Goal: Task Accomplishment & Management: Complete application form

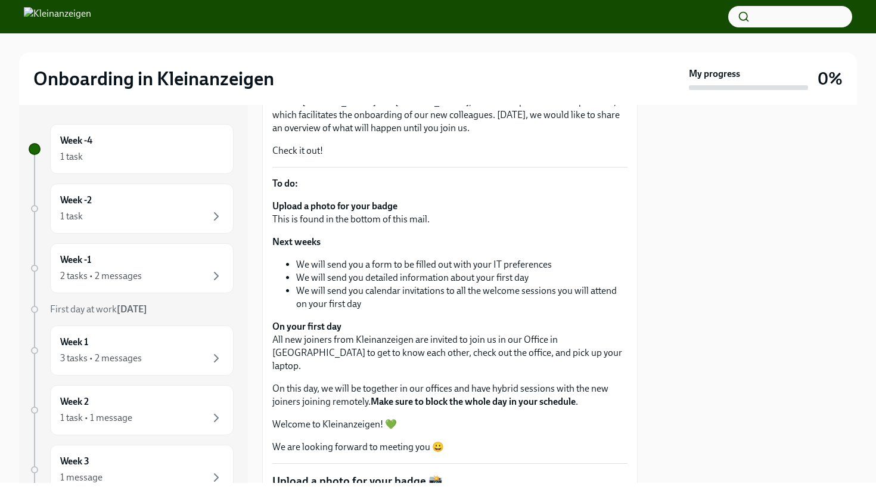
scroll to position [312, 0]
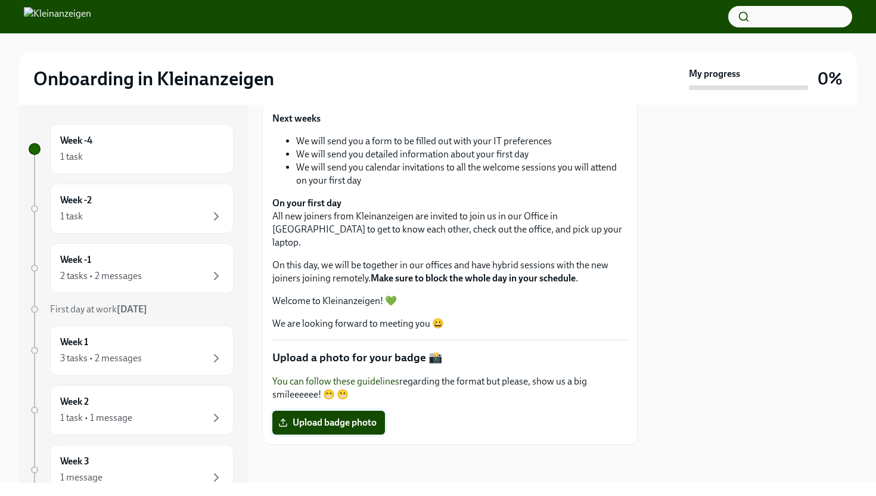
click at [341, 427] on span "Upload badge photo" at bounding box center [329, 422] width 96 height 12
click at [0, 0] on input "Upload badge photo" at bounding box center [0, 0] width 0 height 0
click at [174, 216] on div "1 task" at bounding box center [141, 216] width 163 height 14
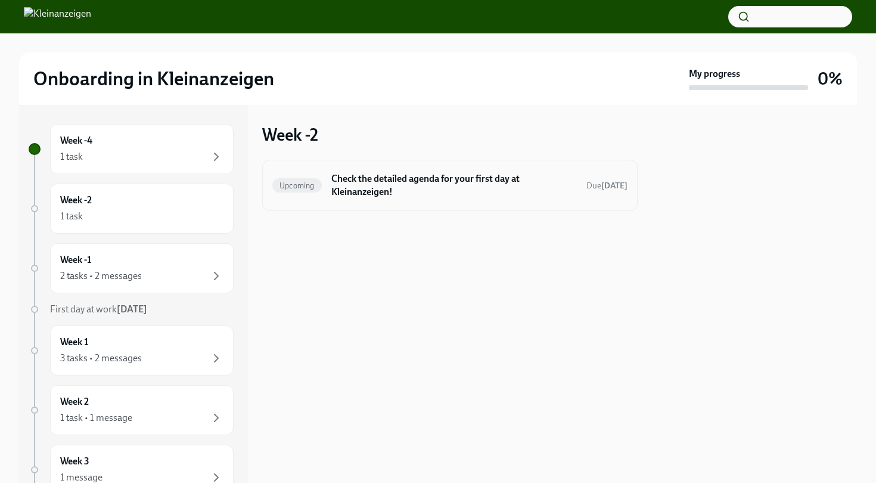
click at [370, 188] on h6 "Check the detailed agenda for your first day at Kleinanzeigen!" at bounding box center [453, 185] width 245 height 26
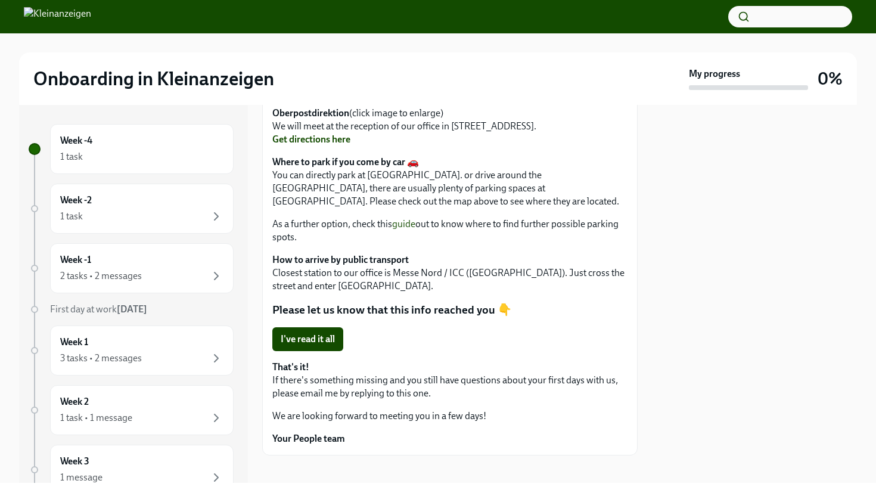
scroll to position [749, 0]
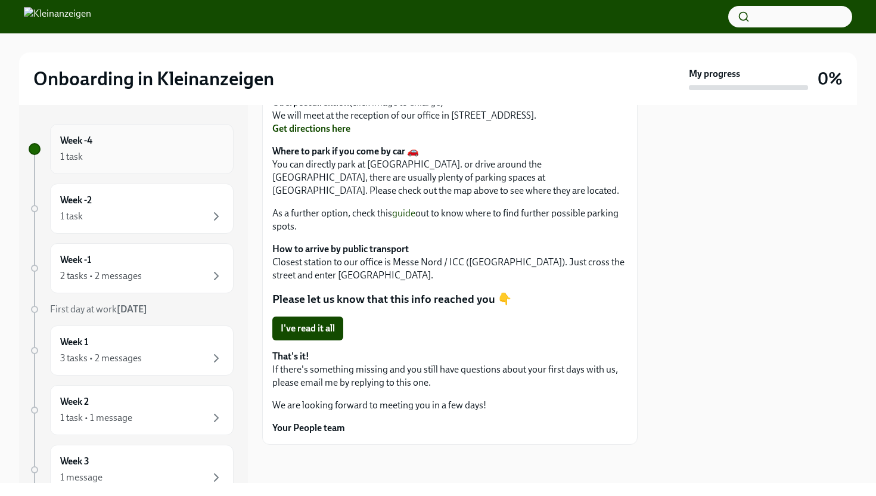
click at [147, 159] on div "1 task" at bounding box center [141, 157] width 163 height 14
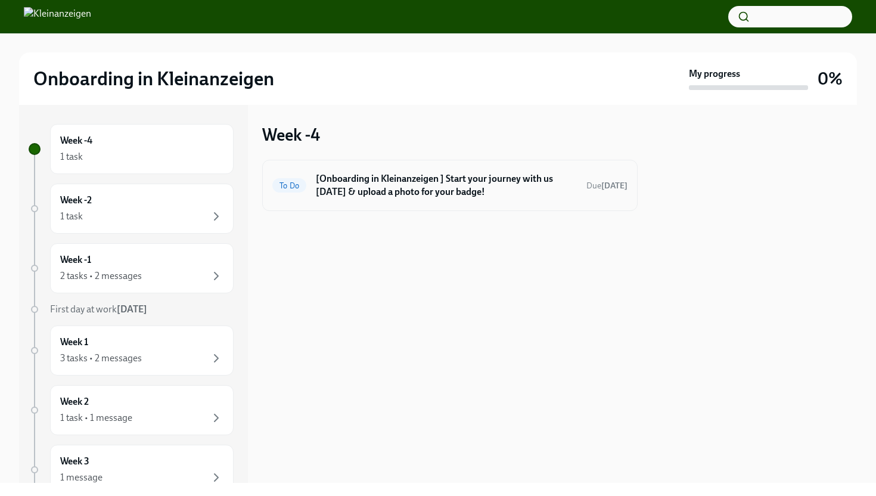
click at [383, 188] on h6 "[Onboarding in Kleinanzeigen ] Start your journey with us [DATE] & upload a pho…" at bounding box center [446, 185] width 261 height 26
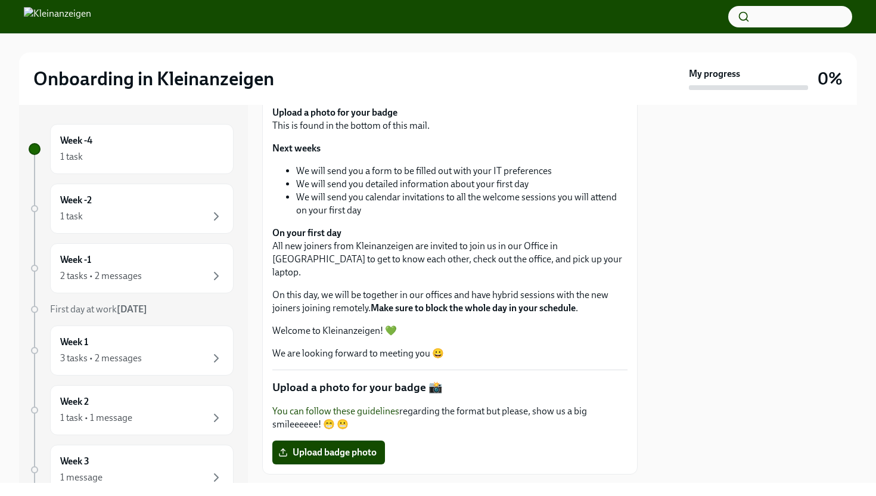
scroll to position [312, 0]
